Goal: Task Accomplishment & Management: Manage account settings

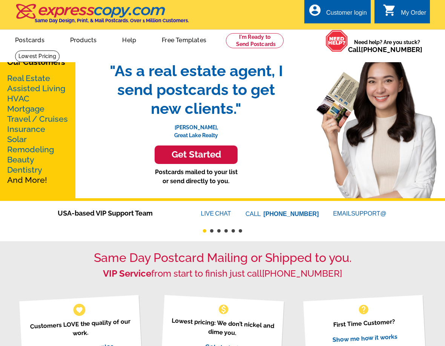
click at [337, 11] on div "Customer login" at bounding box center [346, 14] width 41 height 11
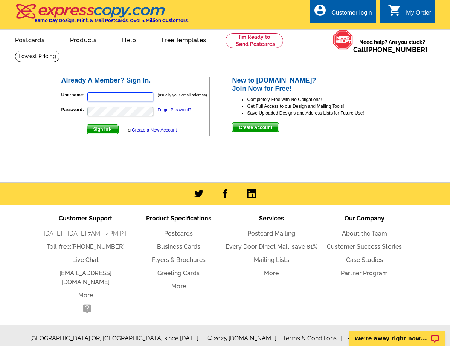
click at [126, 96] on input "Username:" at bounding box center [120, 96] width 66 height 9
paste input "[EMAIL_ADDRESS][DOMAIN_NAME]"
type input "nancikimblehomes@gmail.com"
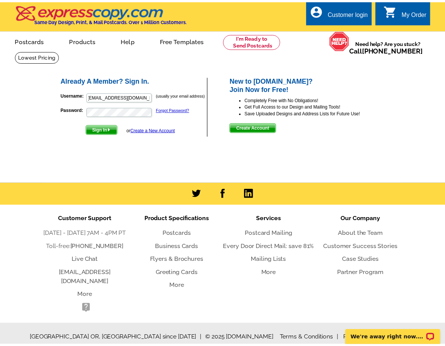
scroll to position [0, 0]
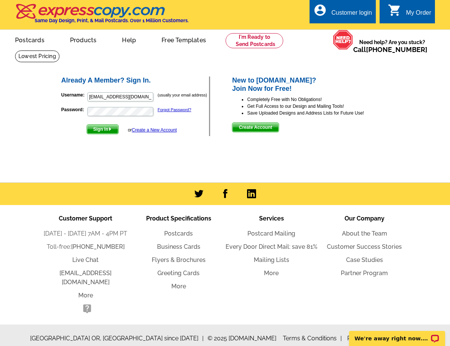
click at [101, 132] on span "Sign In" at bounding box center [102, 129] width 31 height 9
